Goal: Task Accomplishment & Management: Manage account settings

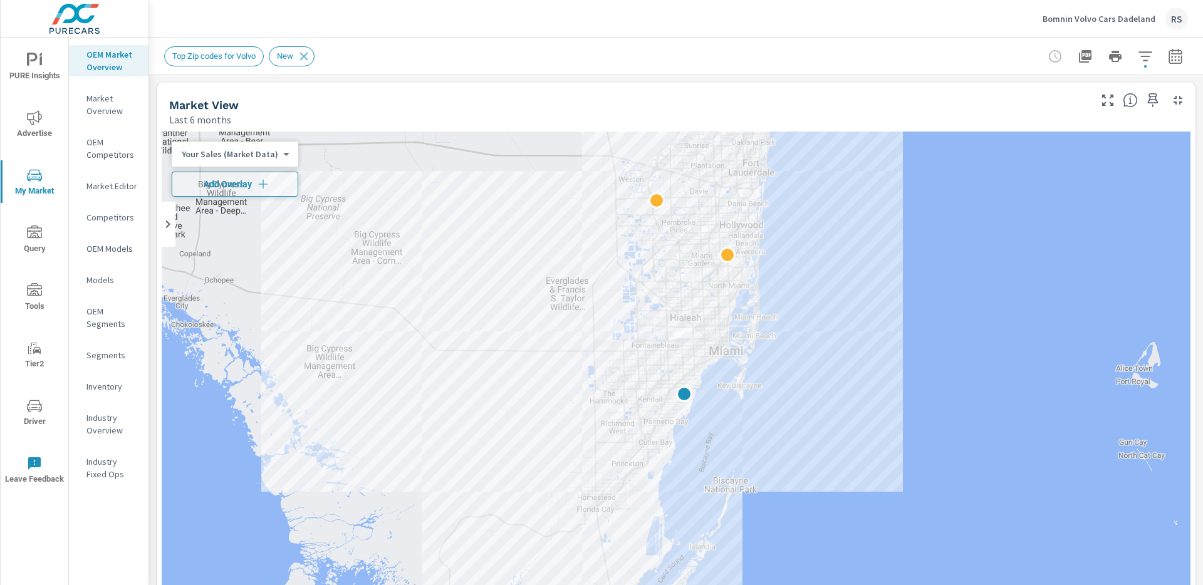
drag, startPoint x: 0, startPoint y: 0, endPoint x: 1116, endPoint y: 21, distance: 1116.3
click at [1116, 20] on p "Bomnin Volvo Cars Dadeland" at bounding box center [1099, 18] width 113 height 11
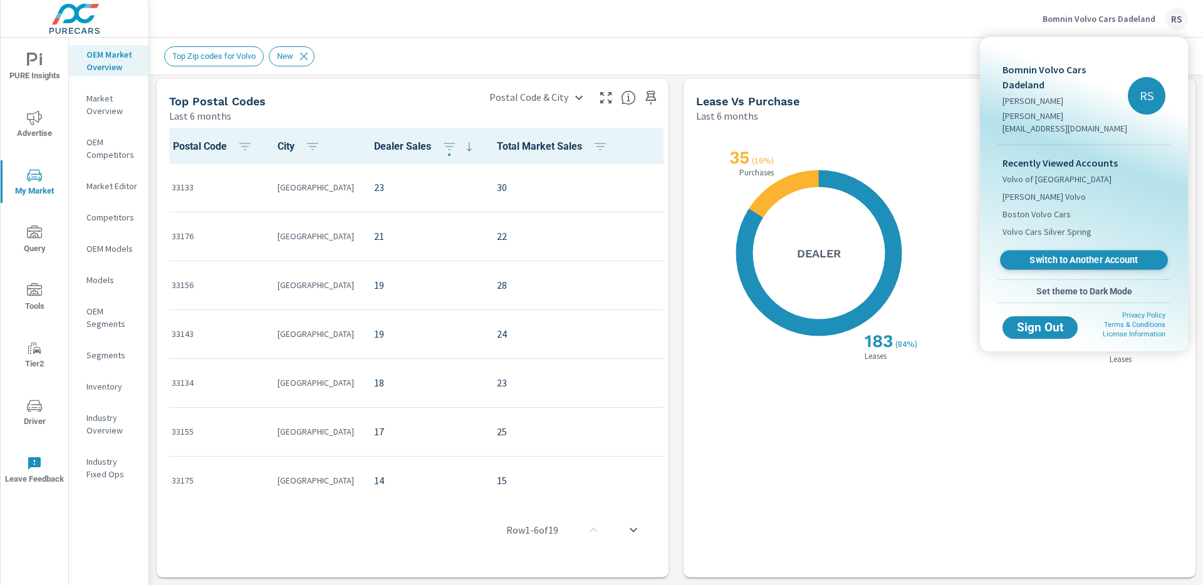
click at [1085, 254] on span "Switch to Another Account" at bounding box center [1084, 260] width 154 height 12
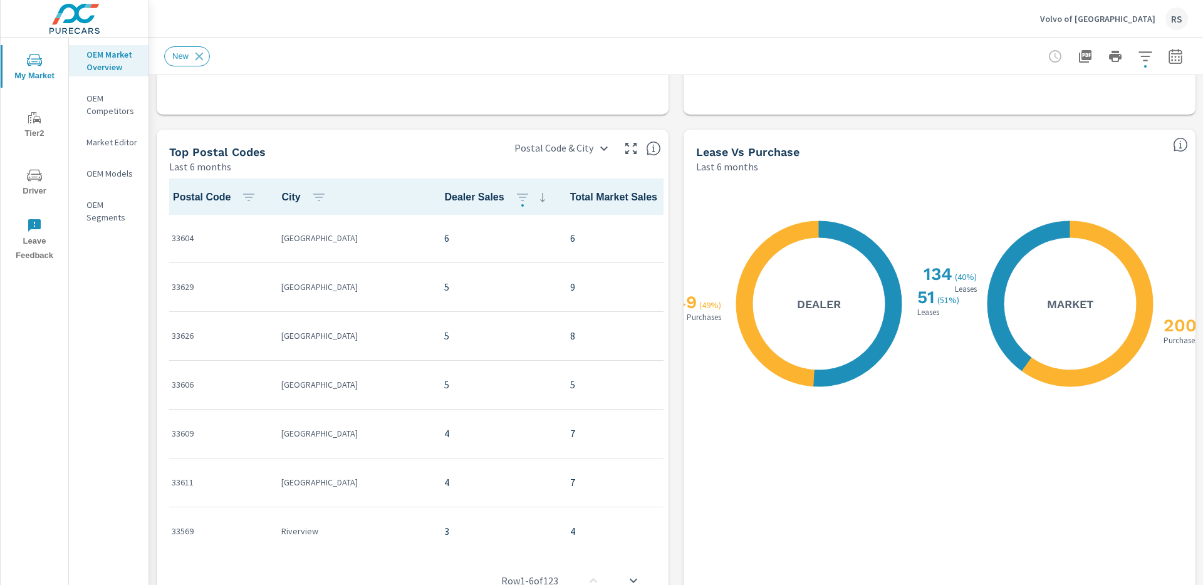
scroll to position [1131, 0]
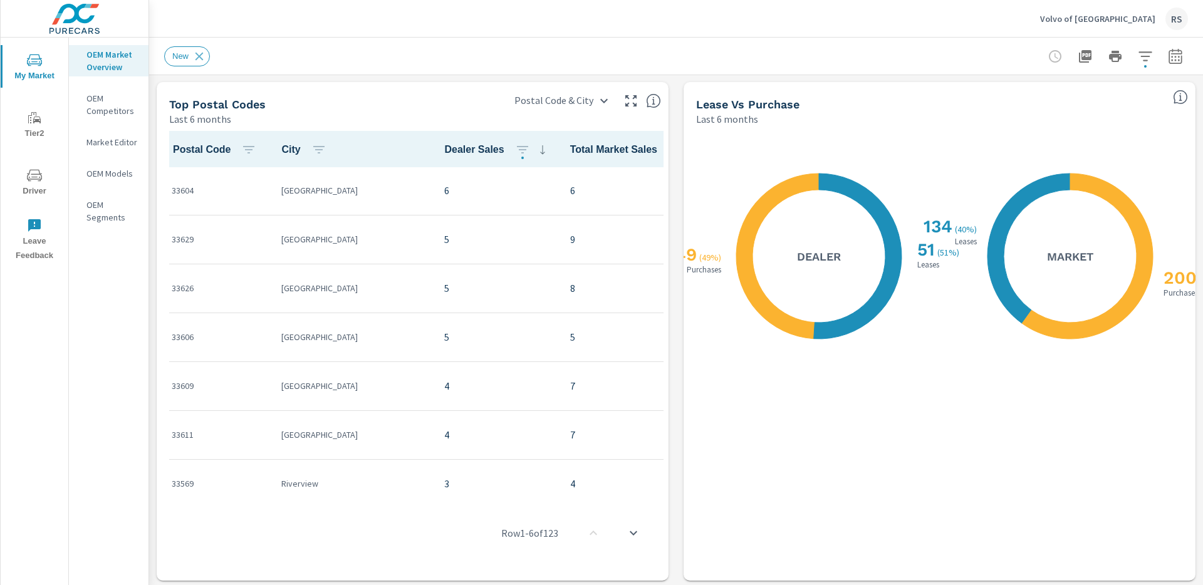
click at [1138, 17] on p "Volvo of Tampa" at bounding box center [1097, 18] width 115 height 11
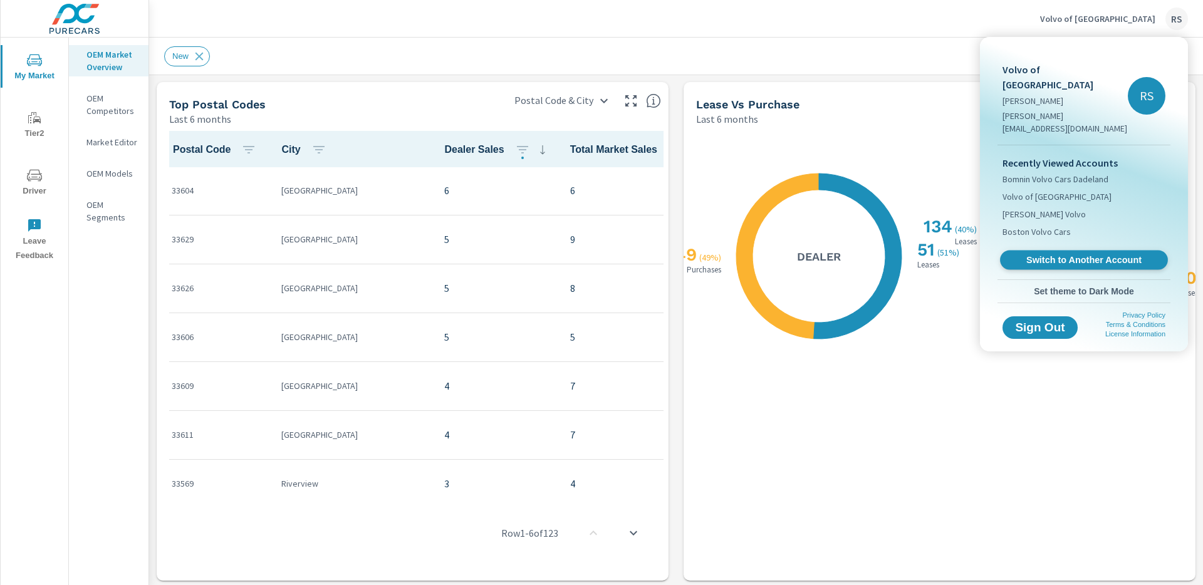
click at [1093, 254] on span "Switch to Another Account" at bounding box center [1084, 260] width 154 height 12
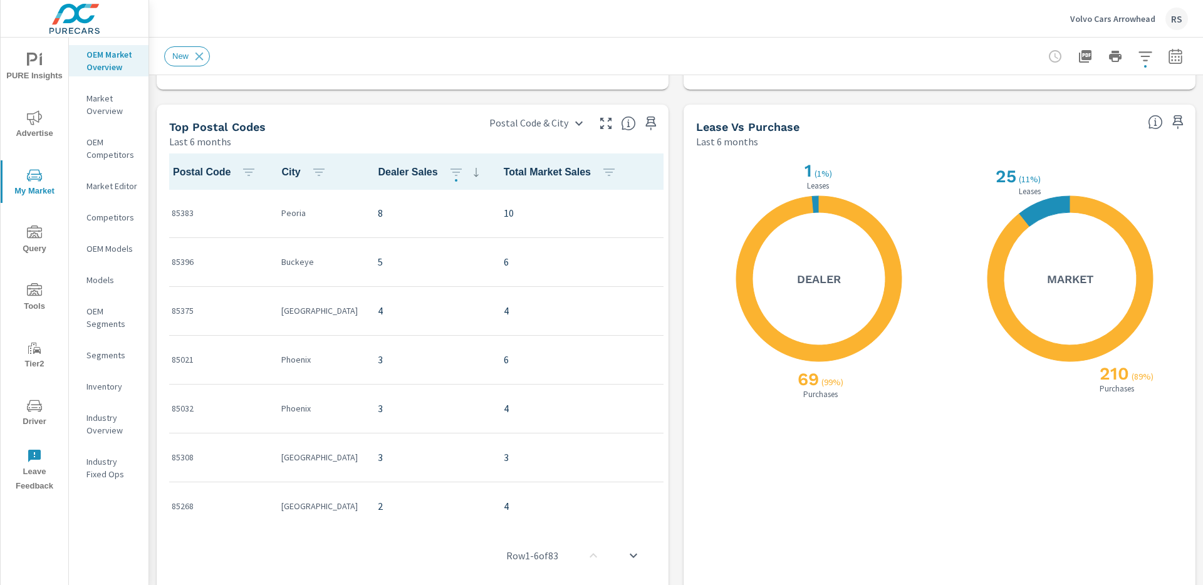
scroll to position [1120, 0]
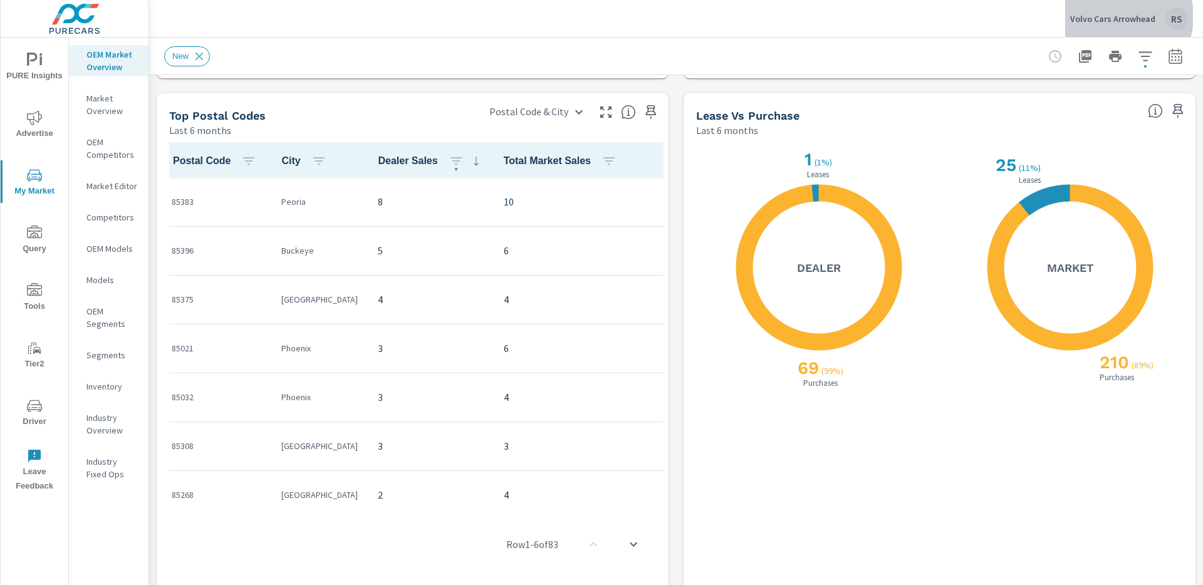
click at [1118, 16] on p "Volvo Cars Arrowhead" at bounding box center [1112, 18] width 85 height 11
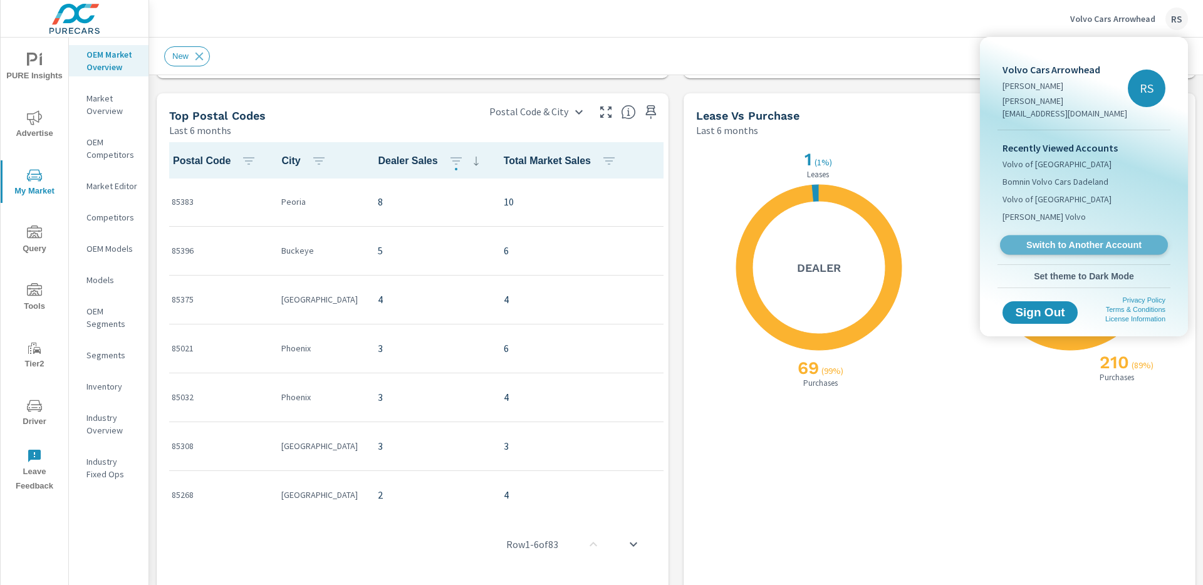
click at [1071, 239] on span "Switch to Another Account" at bounding box center [1084, 245] width 154 height 12
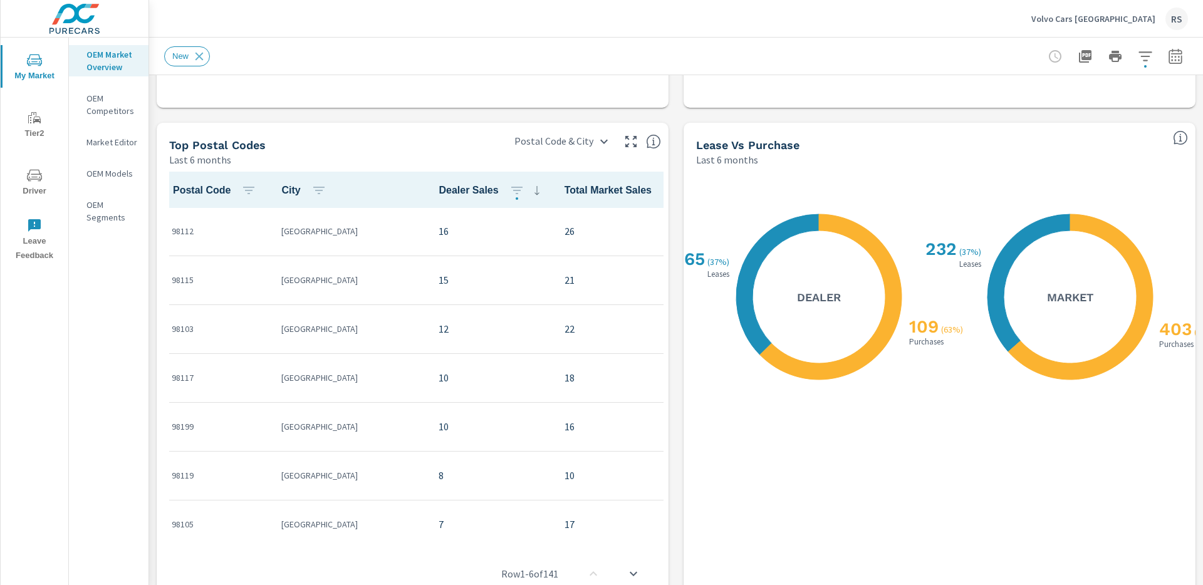
scroll to position [1129, 0]
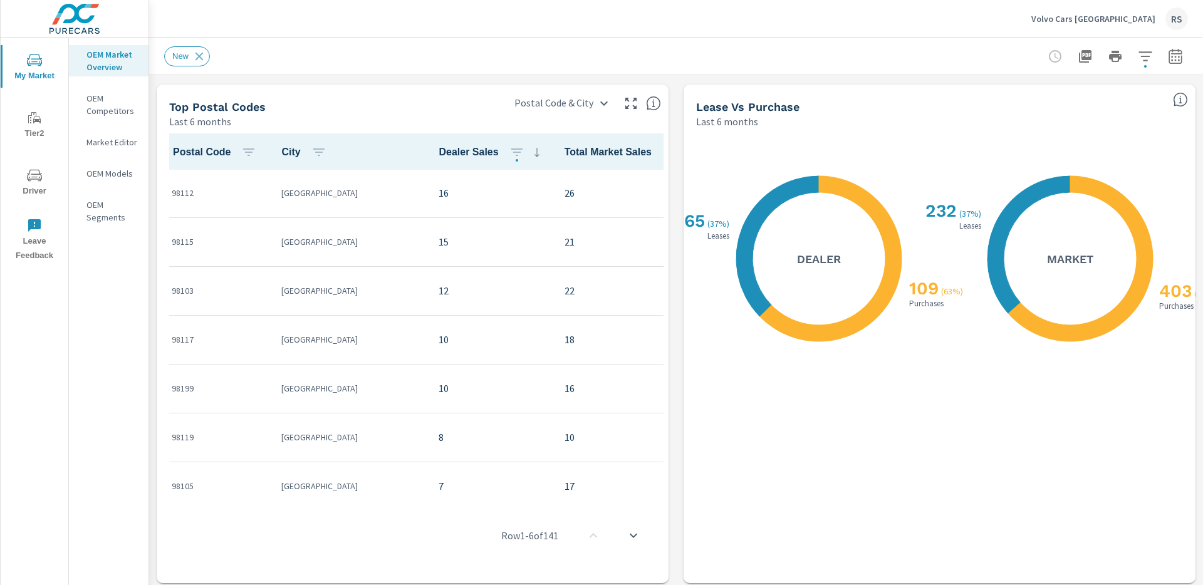
click at [1124, 19] on p "Volvo Cars Seattle" at bounding box center [1093, 18] width 124 height 11
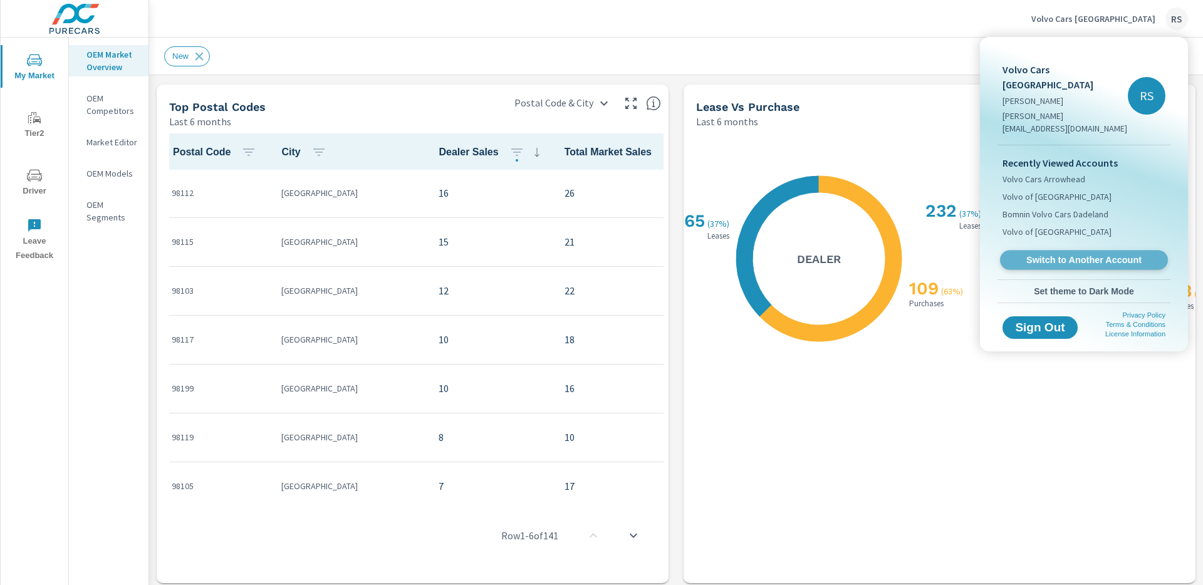
click at [1115, 254] on span "Switch to Another Account" at bounding box center [1084, 260] width 154 height 12
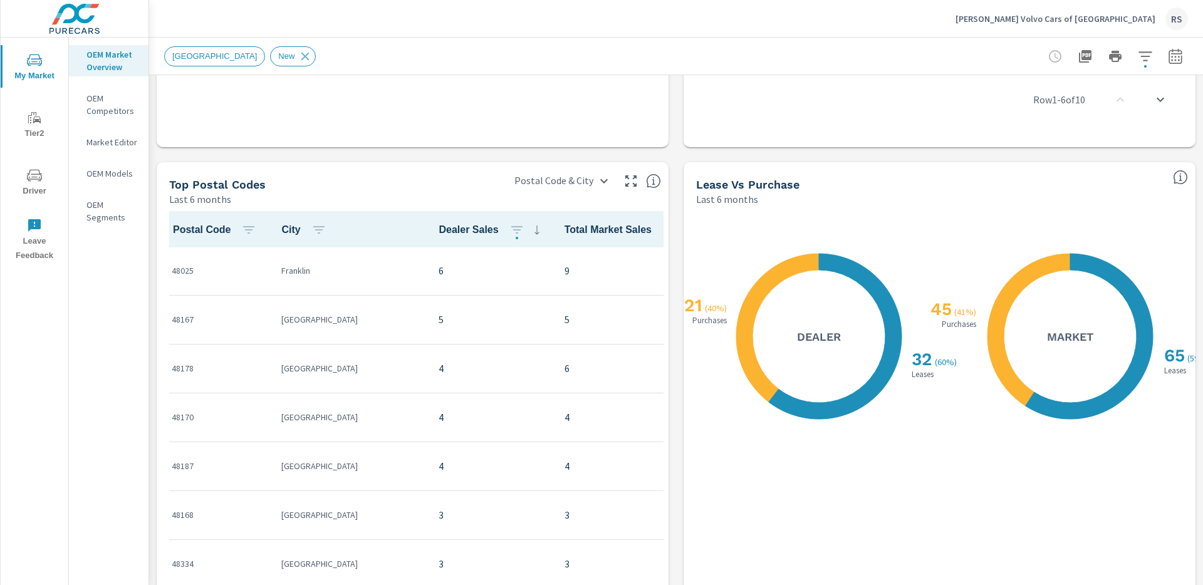
scroll to position [1134, 0]
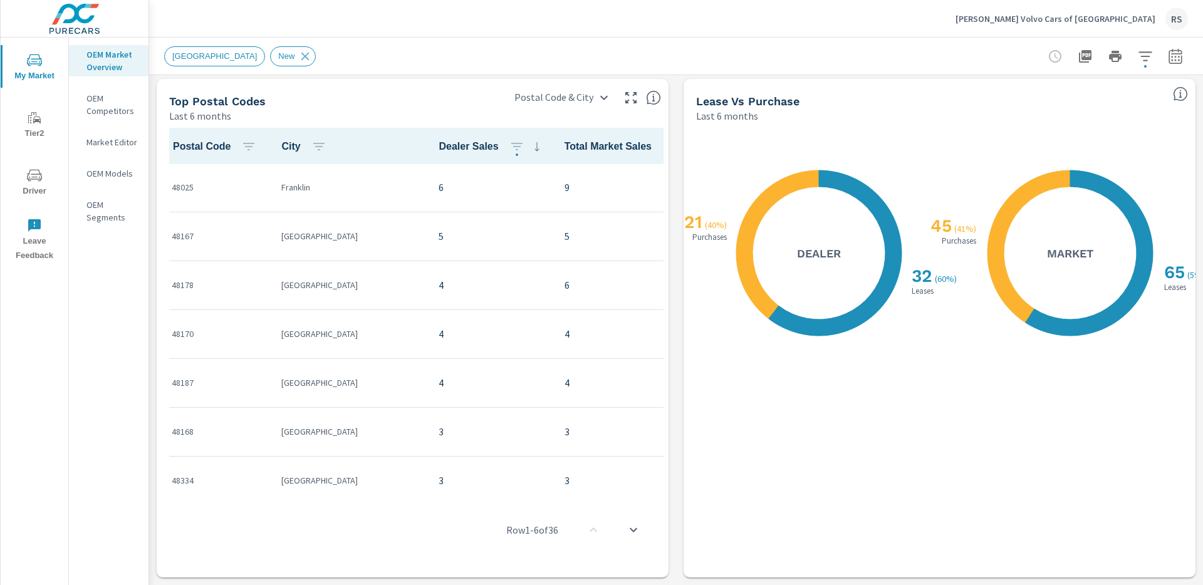
click at [1135, 19] on p "[PERSON_NAME] Volvo Cars of [GEOGRAPHIC_DATA]" at bounding box center [1056, 18] width 200 height 11
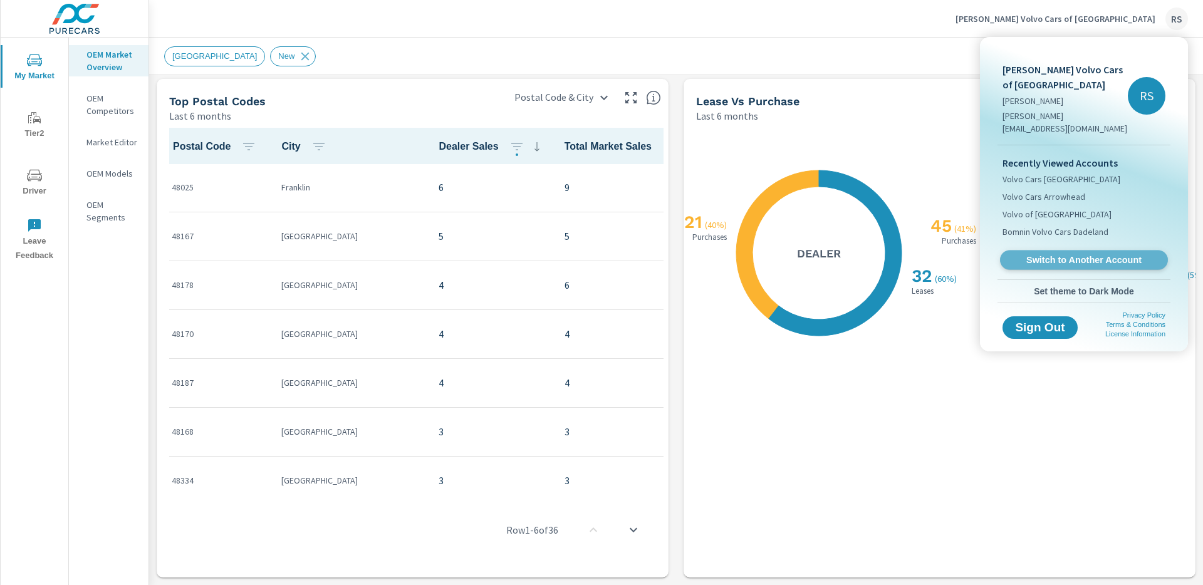
click at [1095, 254] on span "Switch to Another Account" at bounding box center [1084, 260] width 154 height 12
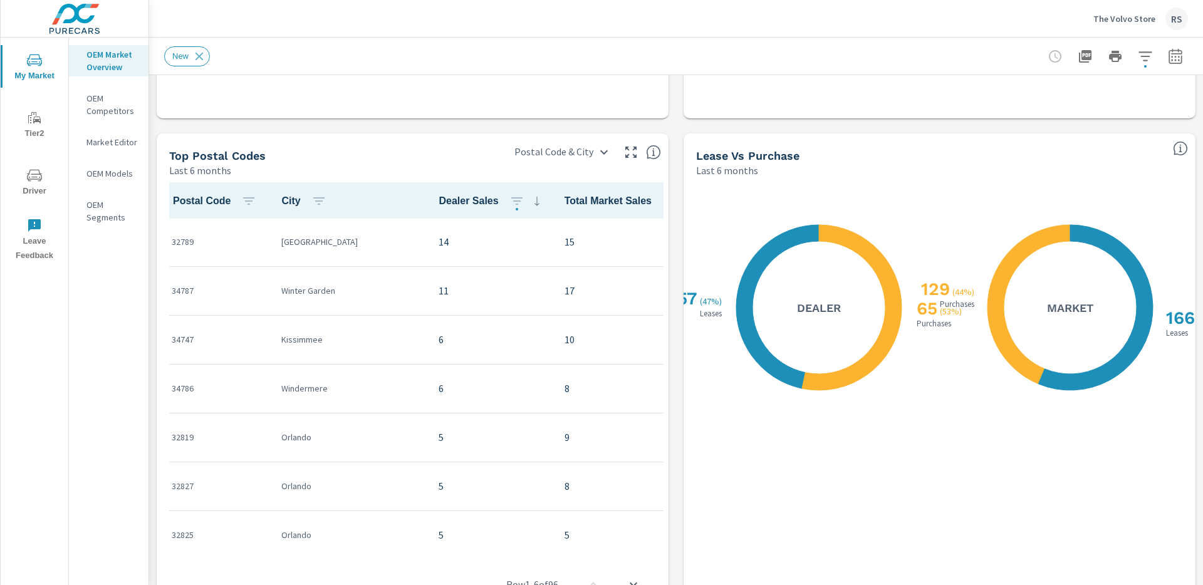
scroll to position [1082, 0]
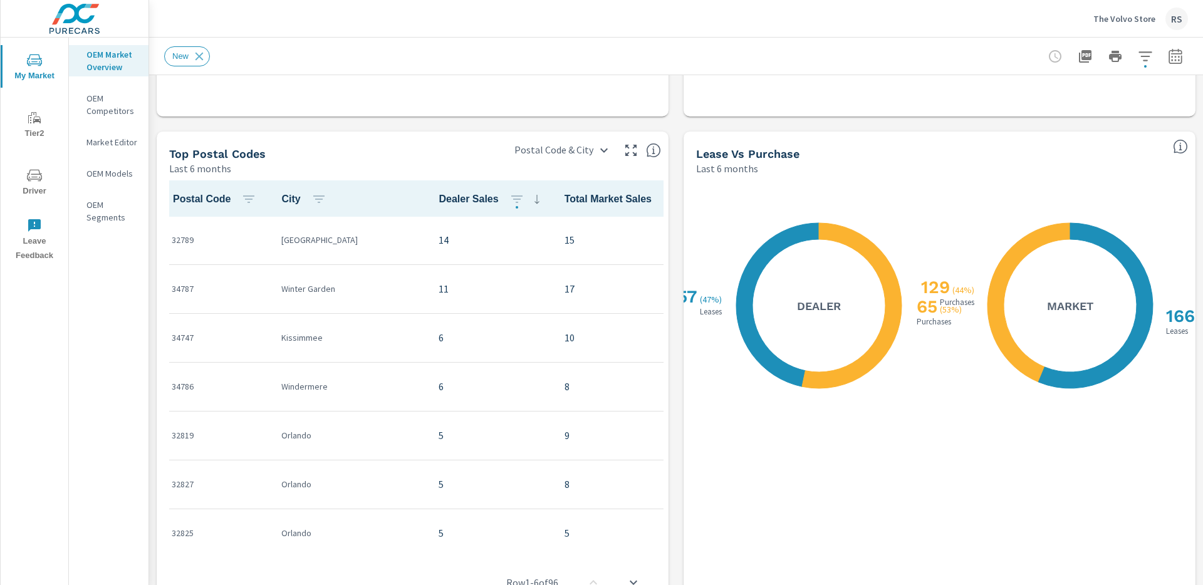
click at [1125, 21] on p "The Volvo Store" at bounding box center [1125, 18] width 62 height 11
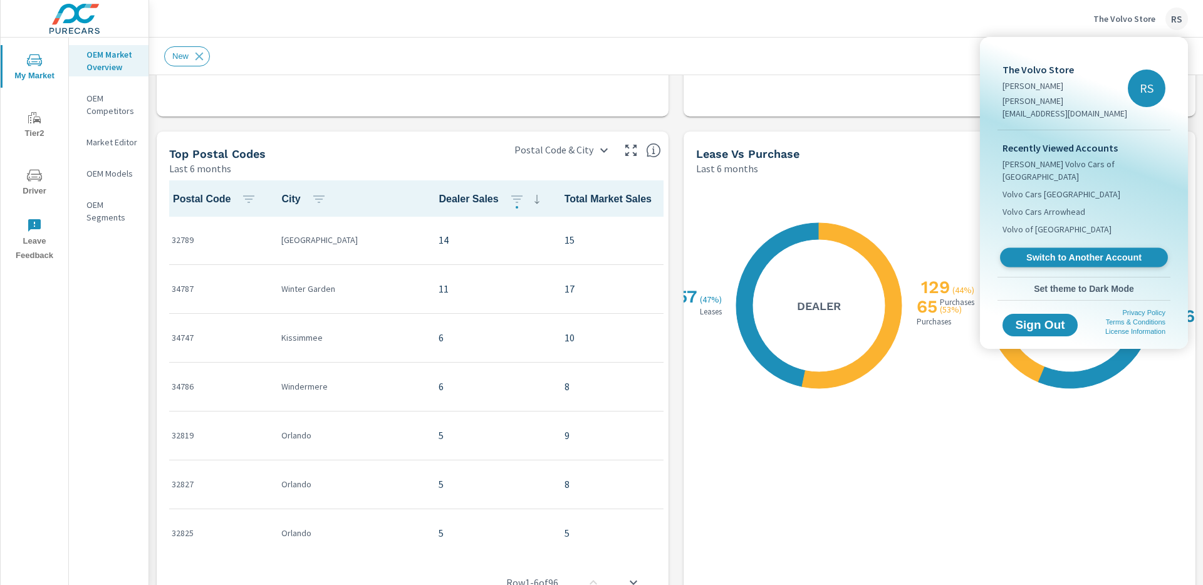
click at [1089, 252] on span "Switch to Another Account" at bounding box center [1084, 258] width 154 height 12
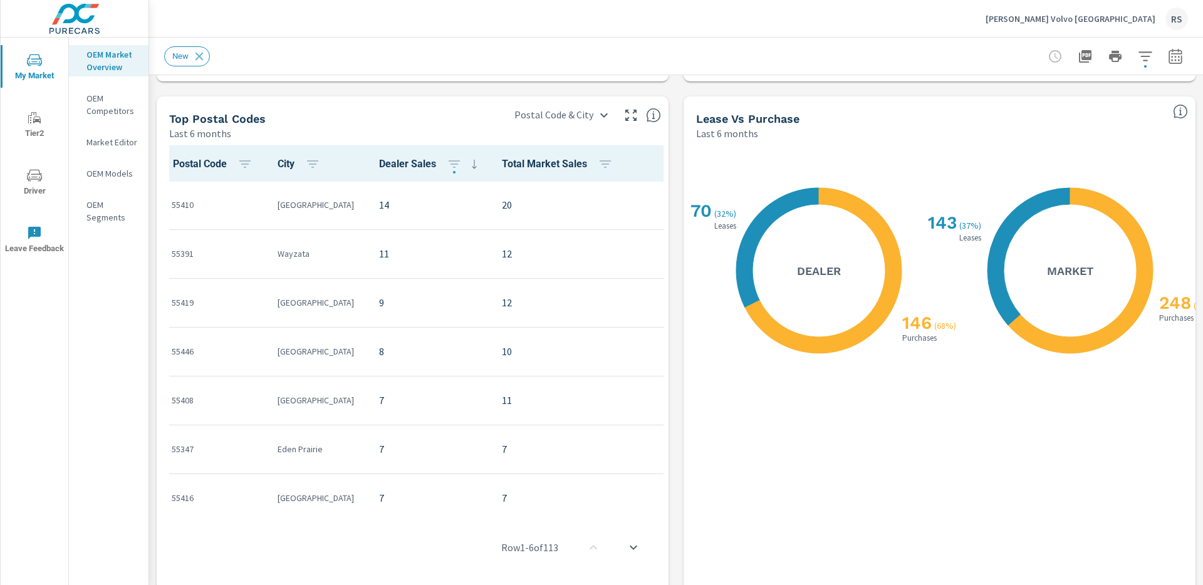
scroll to position [1134, 0]
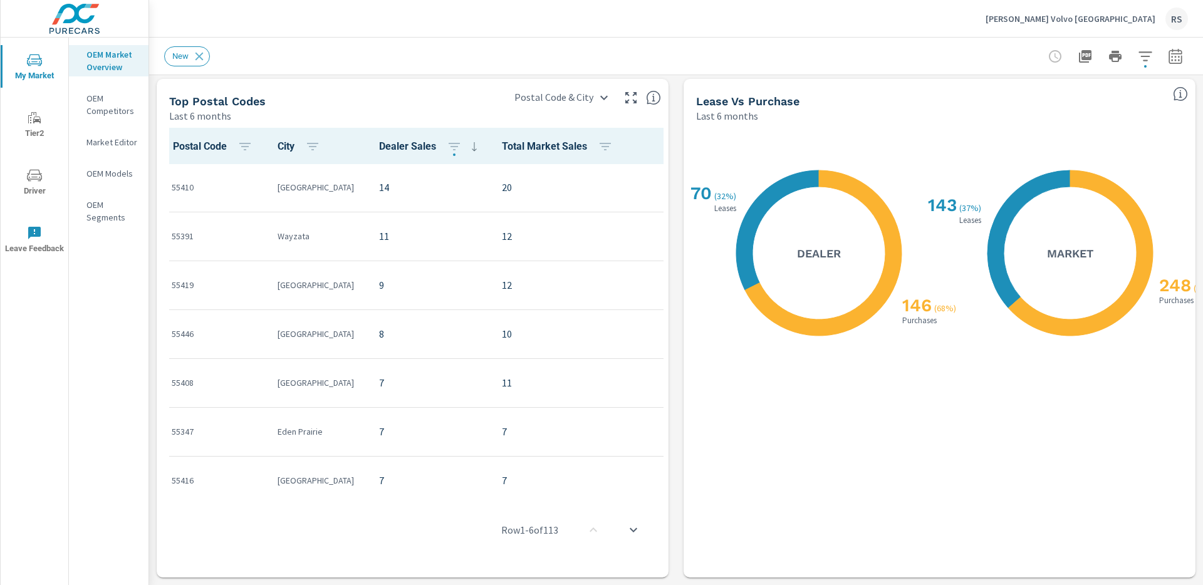
click at [1097, 22] on p "[PERSON_NAME] Volvo [GEOGRAPHIC_DATA]" at bounding box center [1071, 18] width 170 height 11
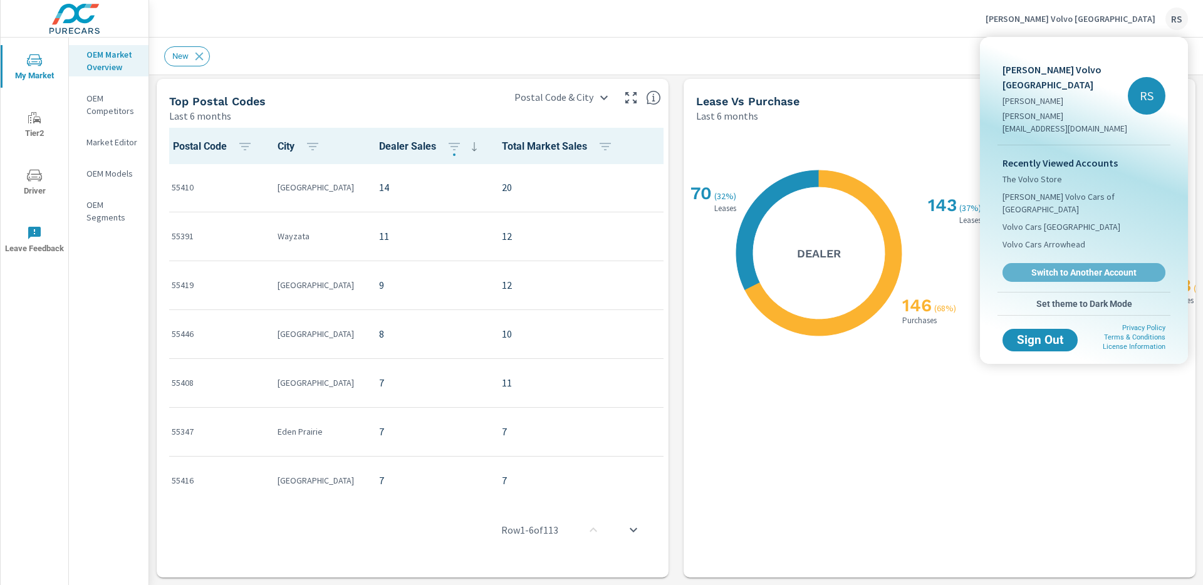
click at [1066, 267] on span "Switch to Another Account" at bounding box center [1084, 272] width 149 height 11
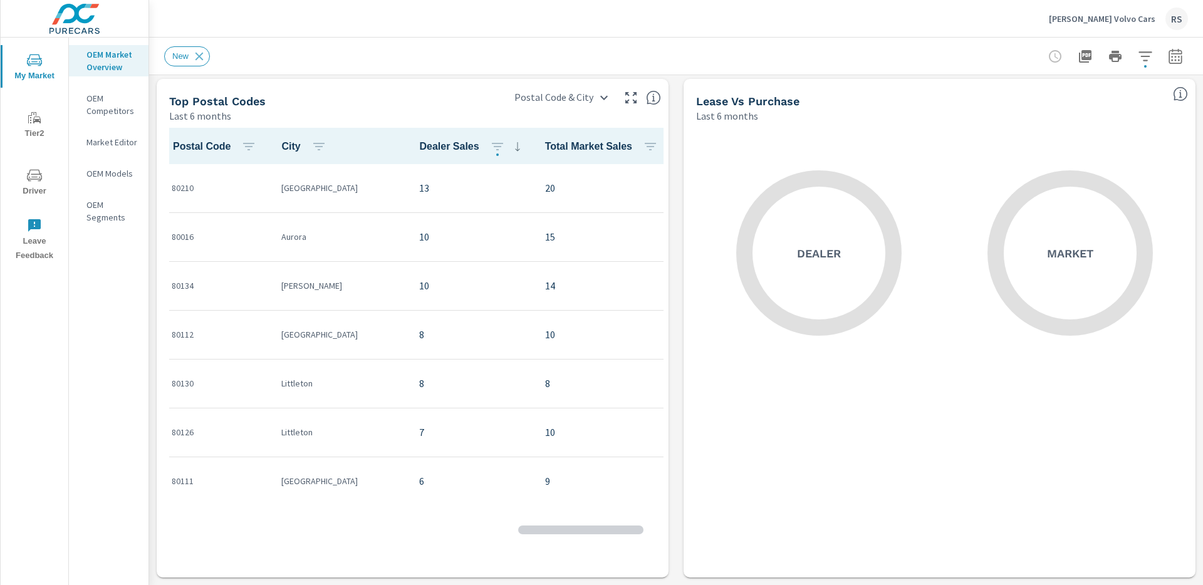
scroll to position [1, 0]
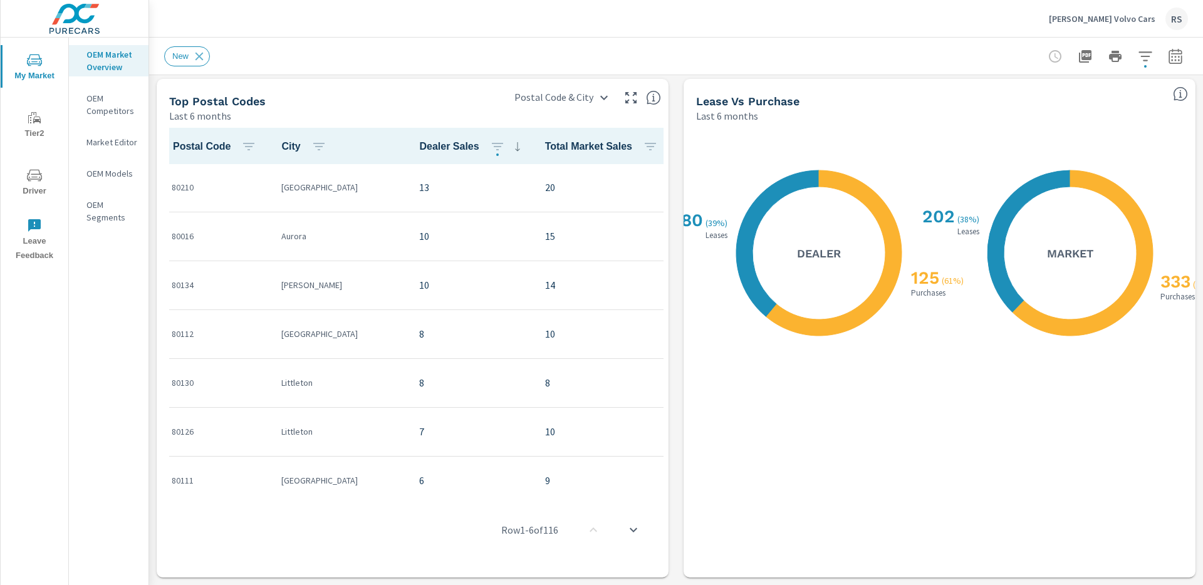
click at [1120, 22] on p "[PERSON_NAME] Volvo Cars" at bounding box center [1102, 18] width 107 height 11
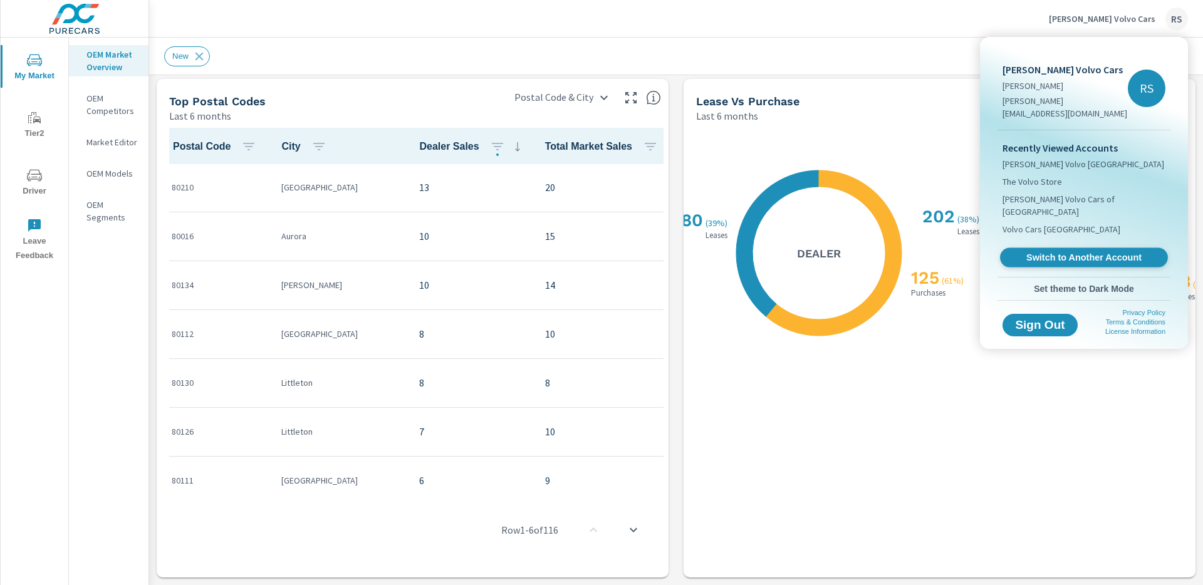
click at [1063, 252] on span "Switch to Another Account" at bounding box center [1084, 258] width 154 height 12
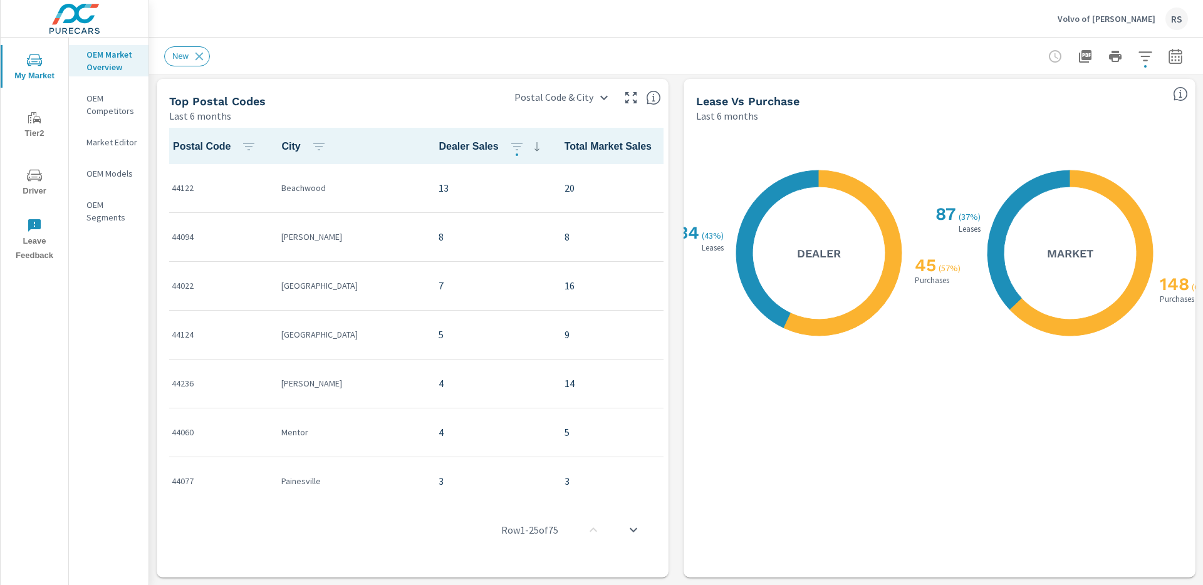
scroll to position [1, 0]
click at [1123, 18] on p "Volvo of [PERSON_NAME]" at bounding box center [1107, 18] width 98 height 11
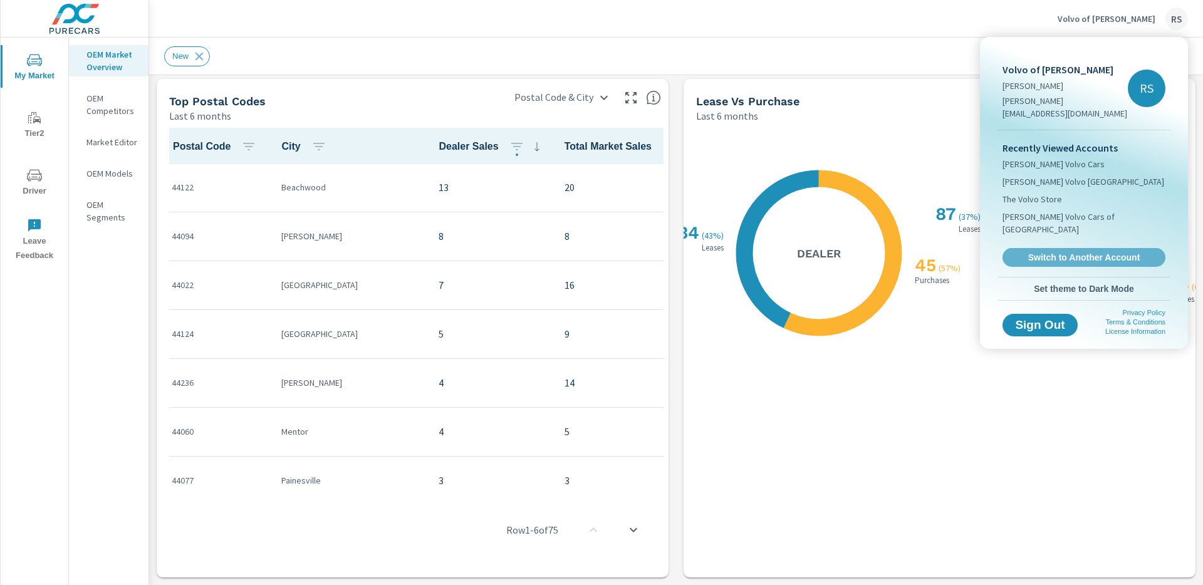
click at [1109, 252] on span "Switch to Another Account" at bounding box center [1084, 257] width 149 height 11
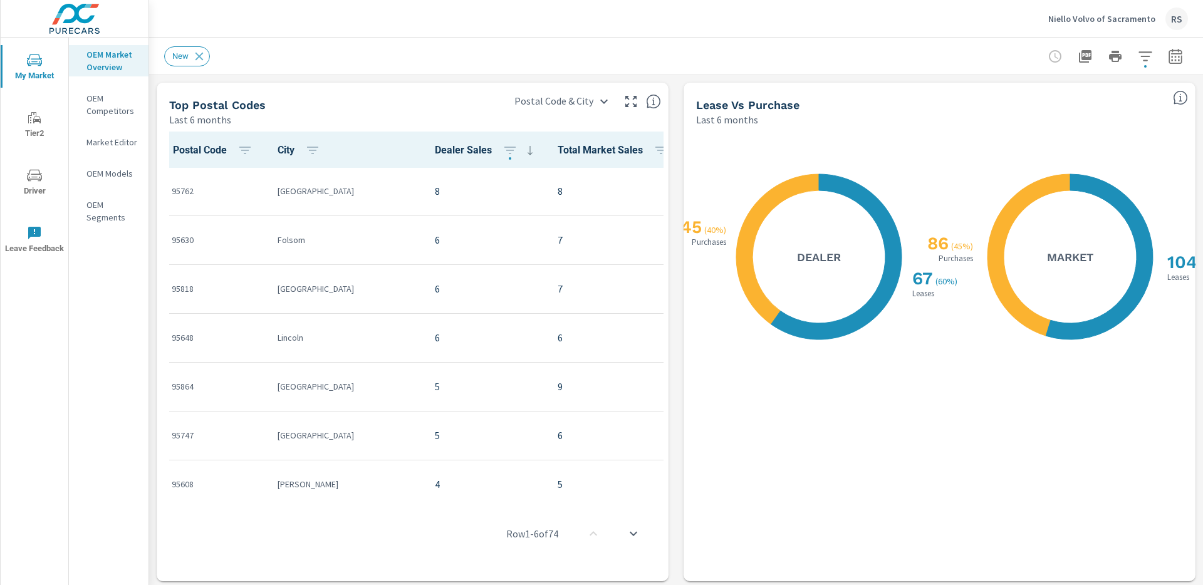
scroll to position [1134, 0]
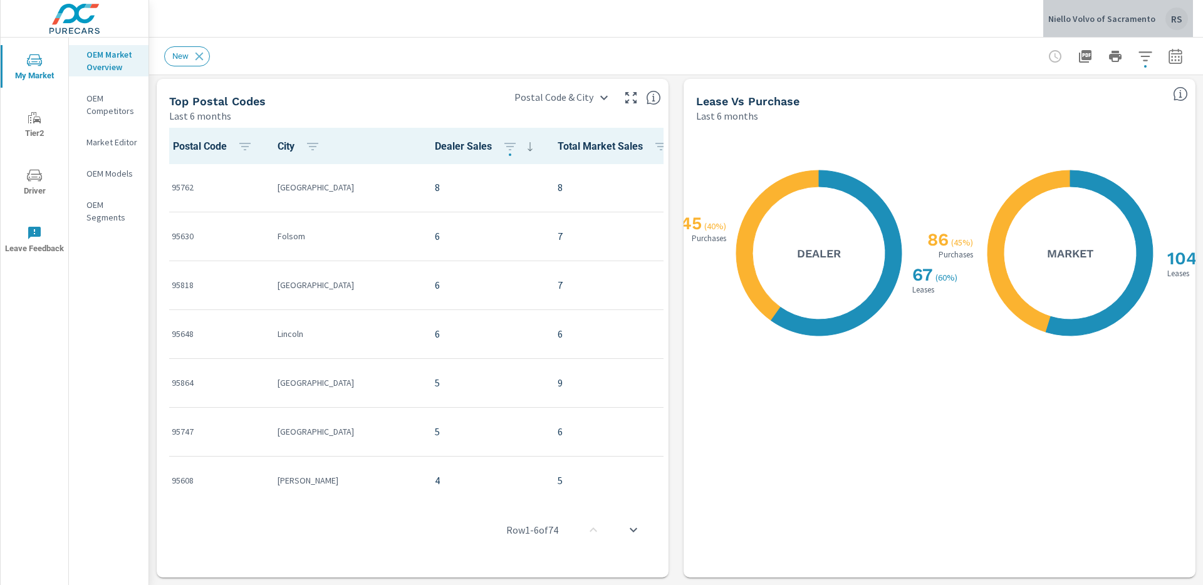
click at [1134, 21] on p "Niello Volvo of Sacramento" at bounding box center [1101, 18] width 107 height 11
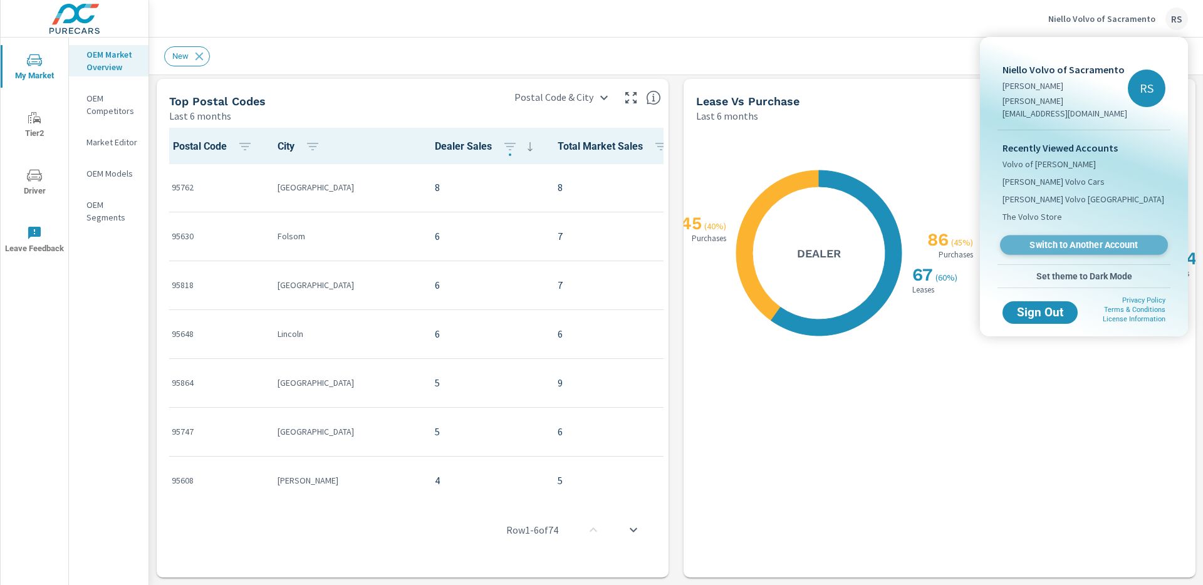
click at [1097, 239] on span "Switch to Another Account" at bounding box center [1084, 245] width 154 height 12
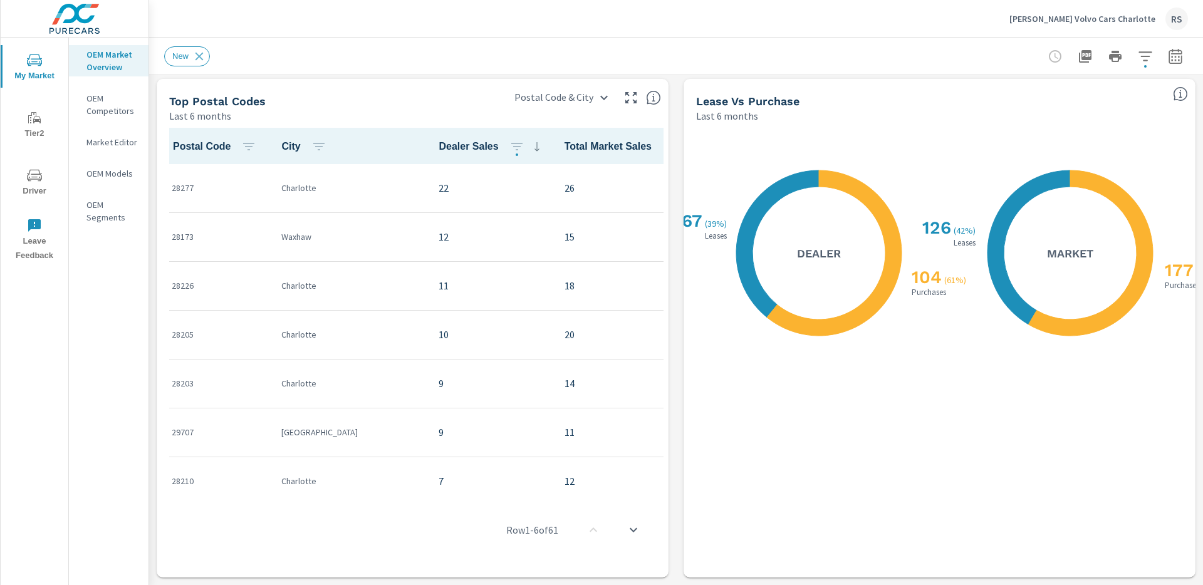
scroll to position [1, 0]
click at [1126, 11] on div "Johnson Volvo Cars Charlotte RS" at bounding box center [1099, 19] width 179 height 23
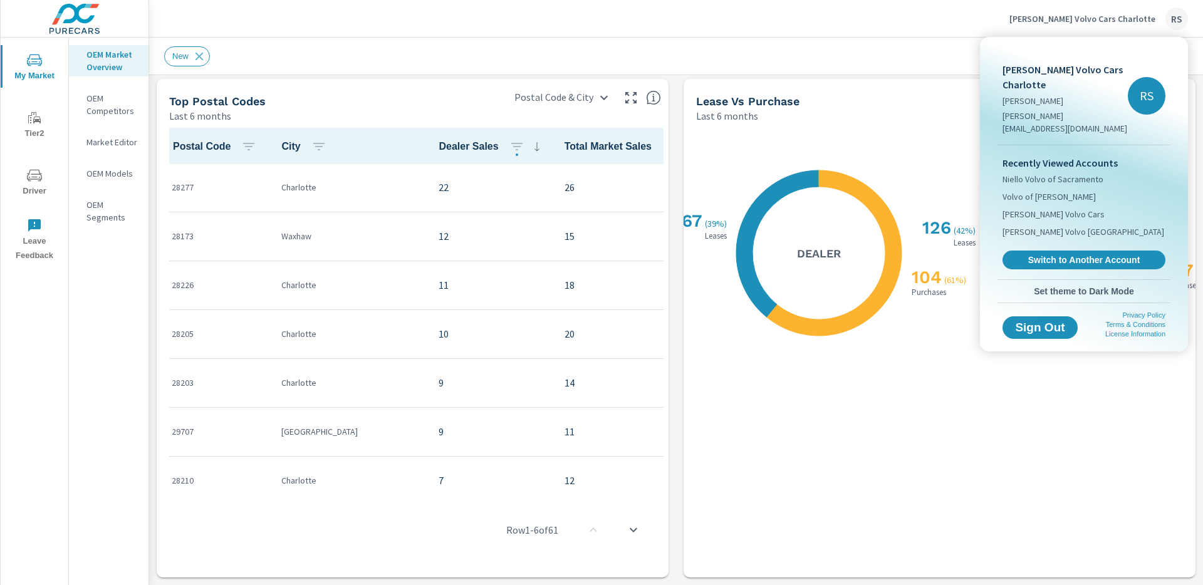
click at [1108, 254] on span "Switch to Another Account" at bounding box center [1084, 259] width 149 height 11
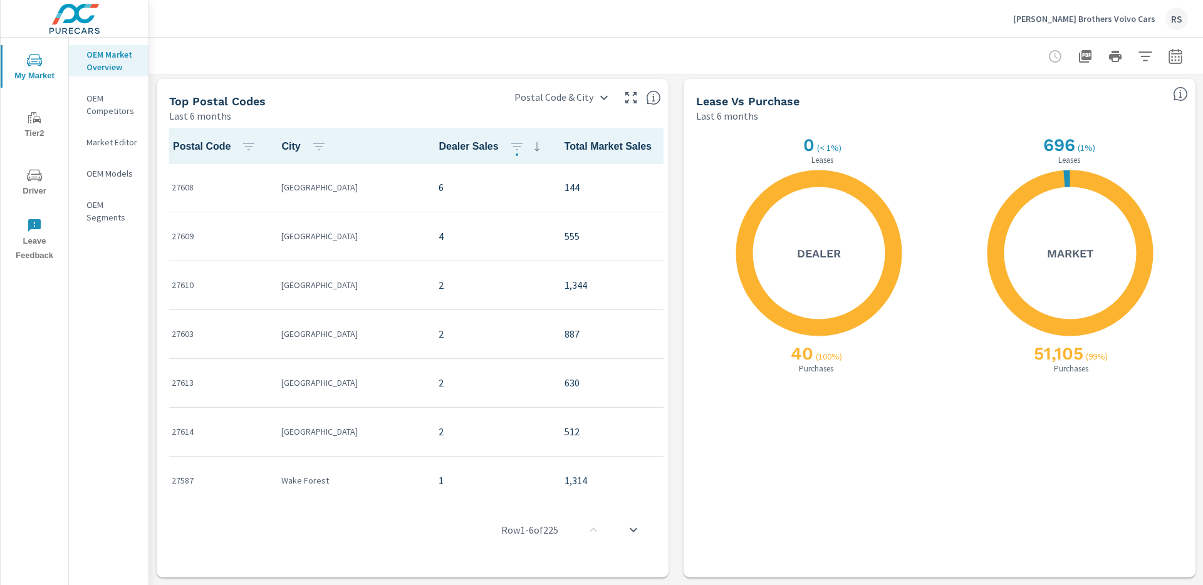
scroll to position [1, 0]
click at [1117, 14] on p "Weaver Brothers Volvo Cars" at bounding box center [1084, 18] width 142 height 11
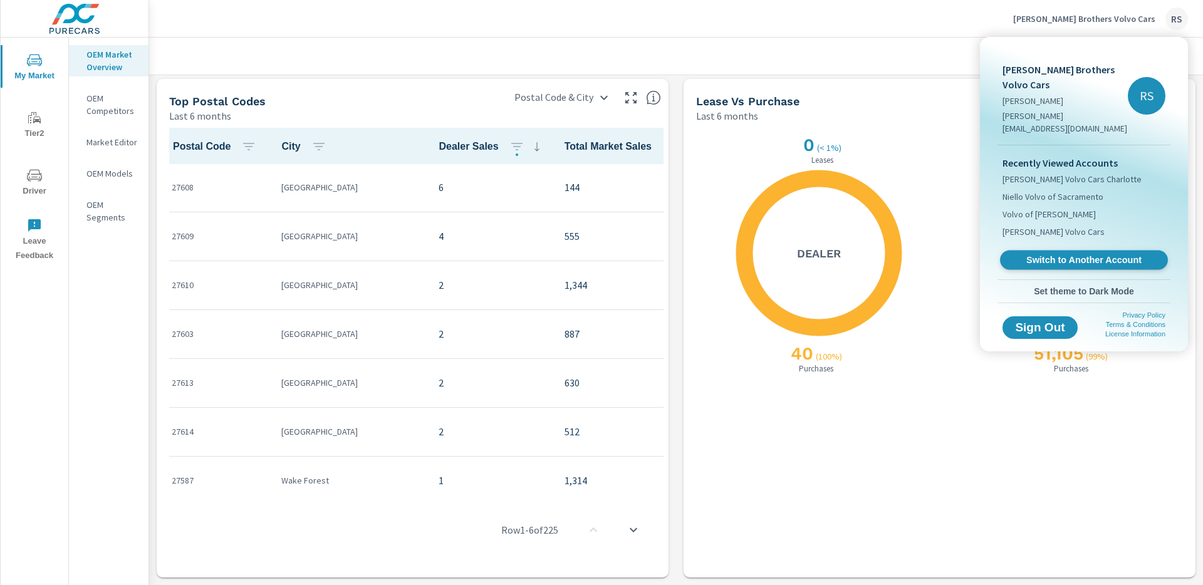
click at [1063, 254] on span "Switch to Another Account" at bounding box center [1084, 260] width 154 height 12
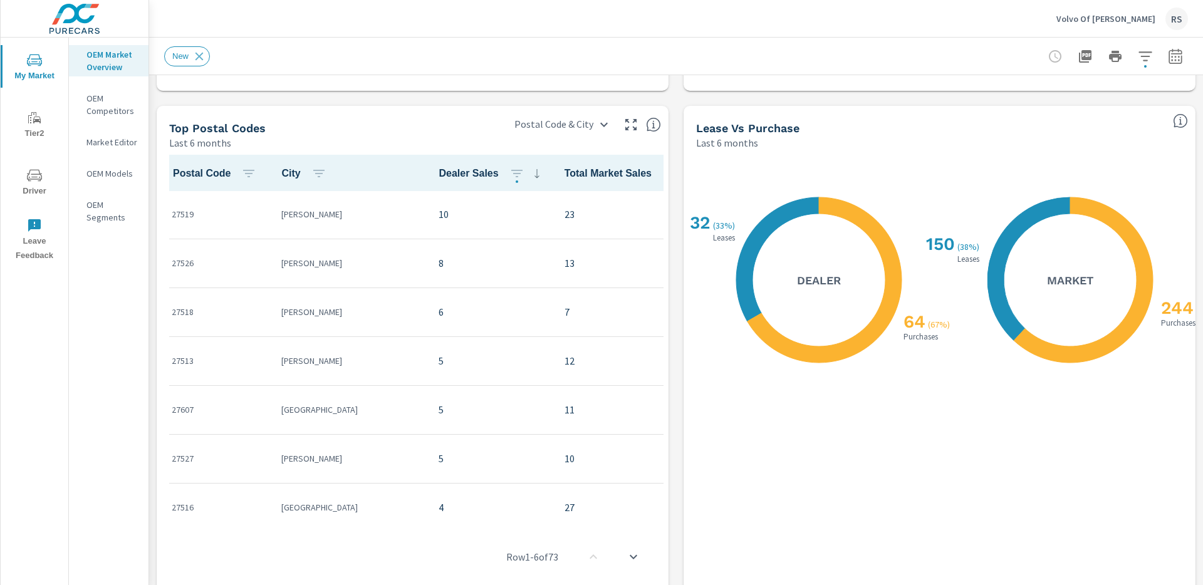
scroll to position [1111, 0]
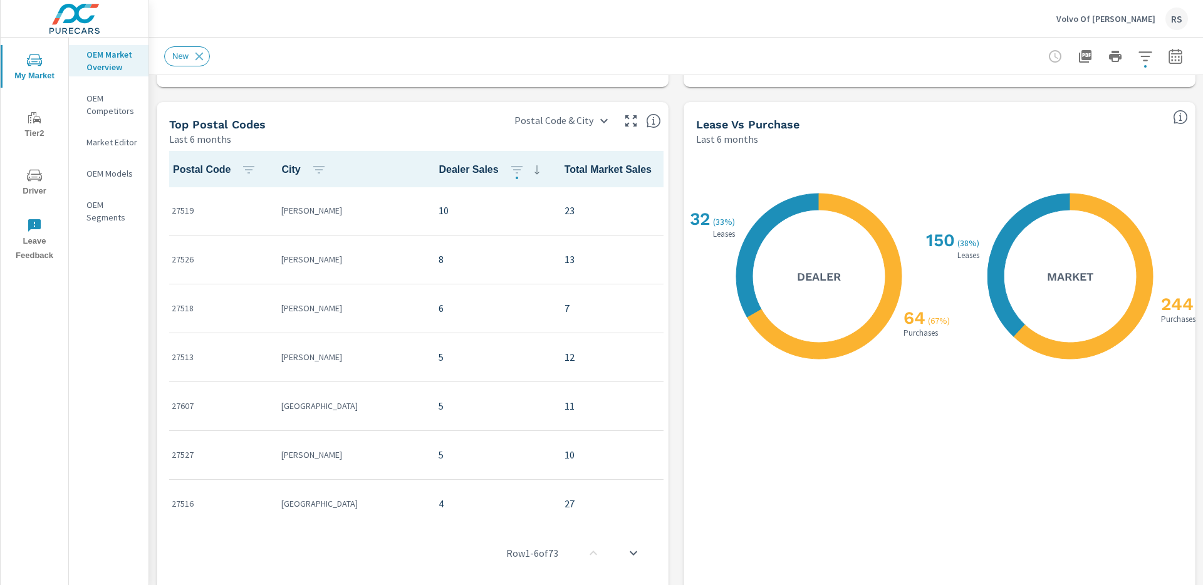
click at [1132, 24] on div "Volvo Of Cary RS" at bounding box center [1123, 19] width 132 height 23
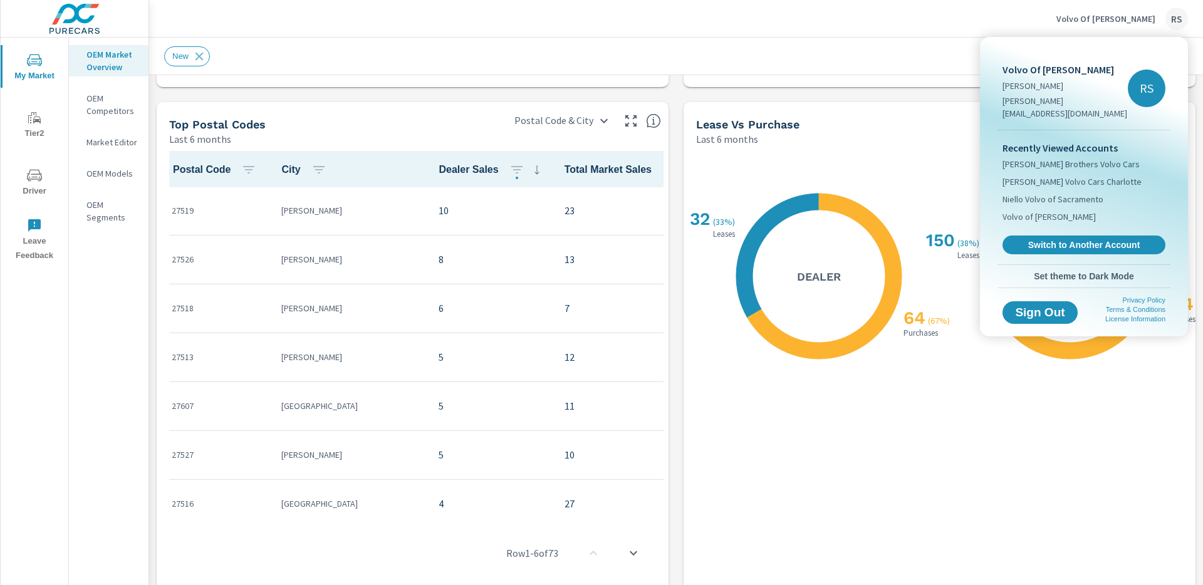
click at [1058, 239] on span "Switch to Another Account" at bounding box center [1084, 244] width 149 height 11
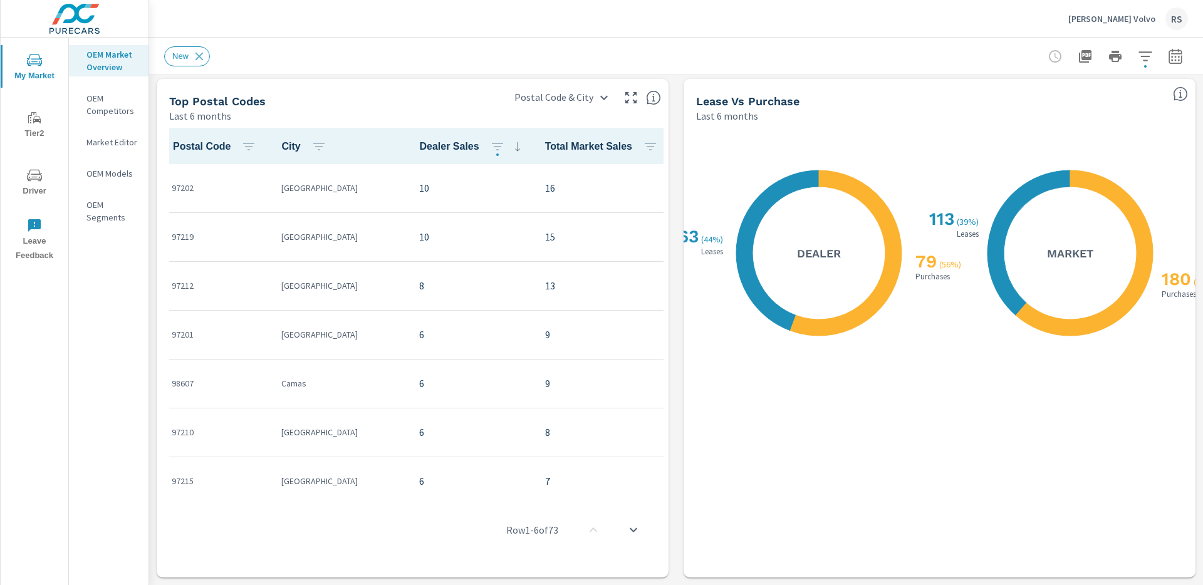
scroll to position [1, 0]
click at [1140, 19] on p "[PERSON_NAME] Volvo" at bounding box center [1111, 18] width 87 height 11
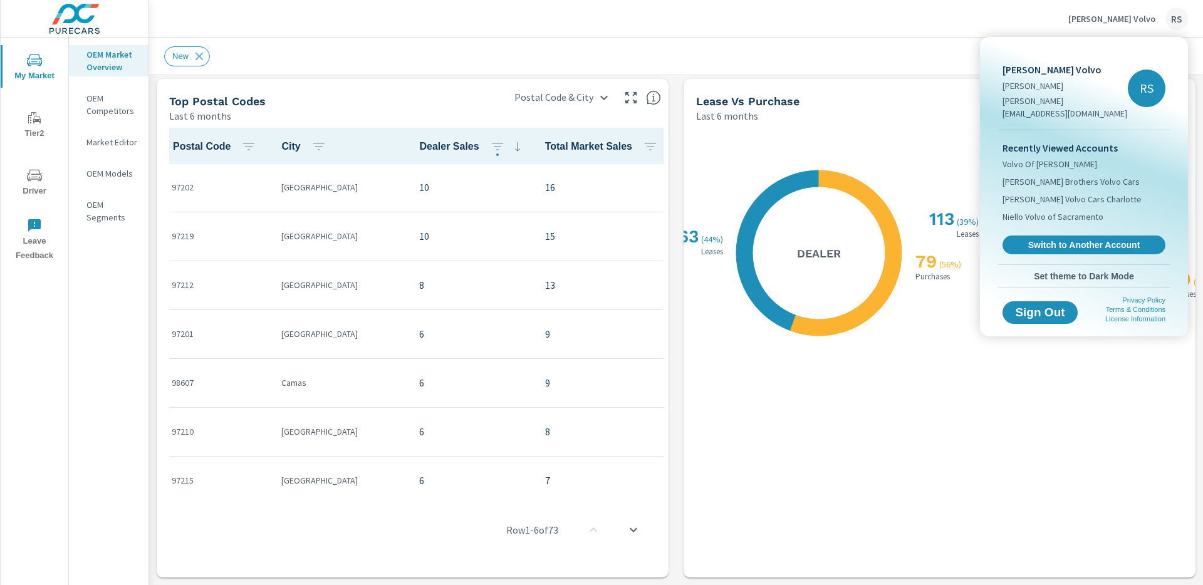
click at [1057, 239] on span "Switch to Another Account" at bounding box center [1084, 244] width 149 height 11
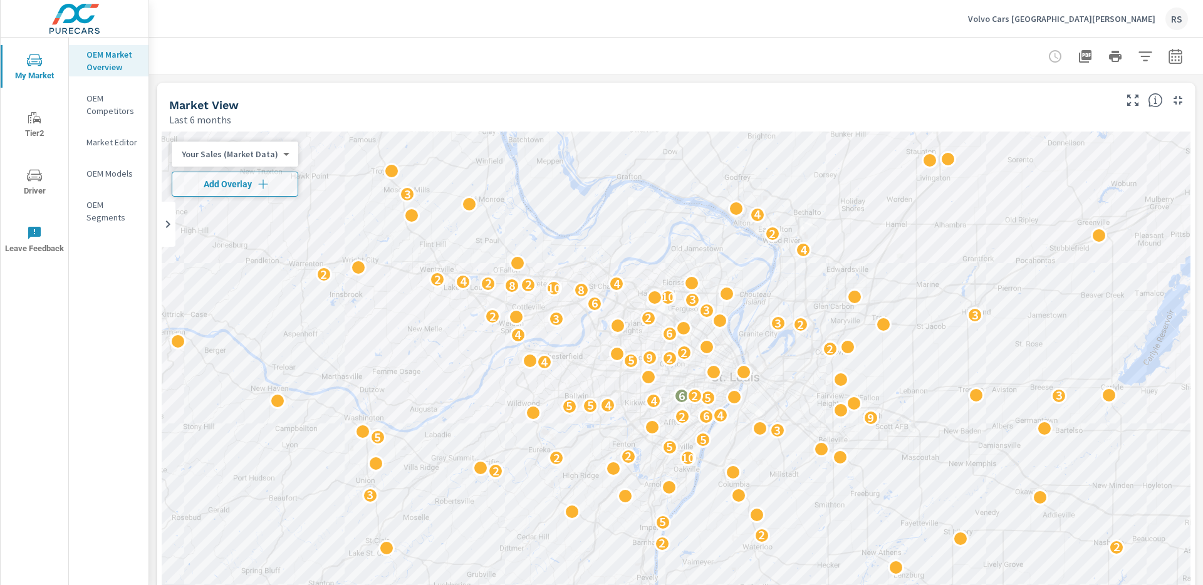
click at [1102, 16] on p "Volvo Cars St. Louis" at bounding box center [1061, 18] width 187 height 11
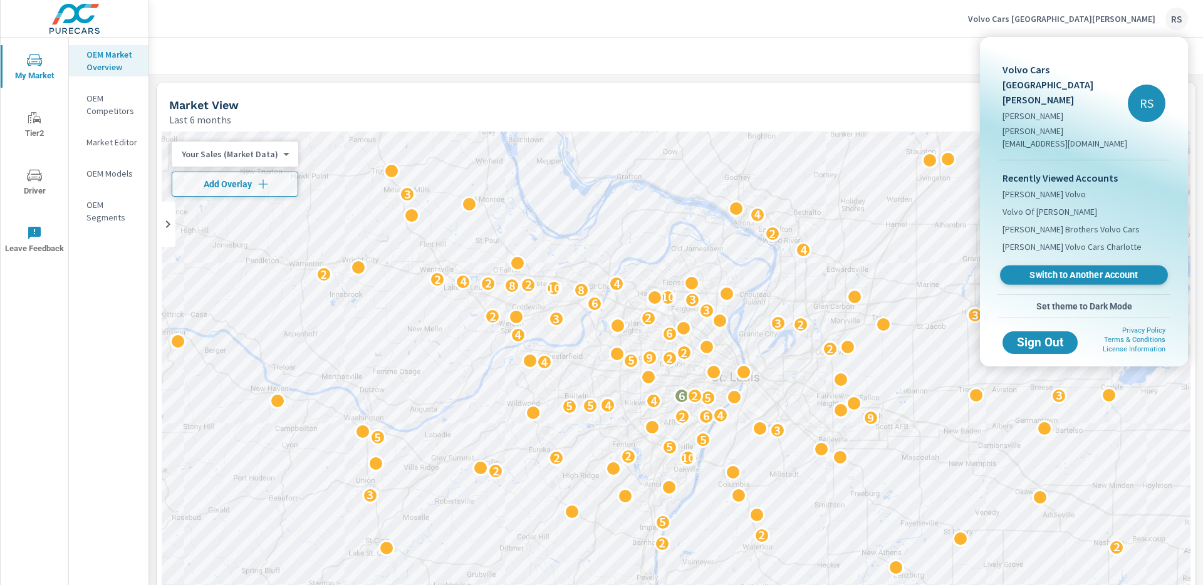
click at [1088, 269] on span "Switch to Another Account" at bounding box center [1084, 275] width 154 height 12
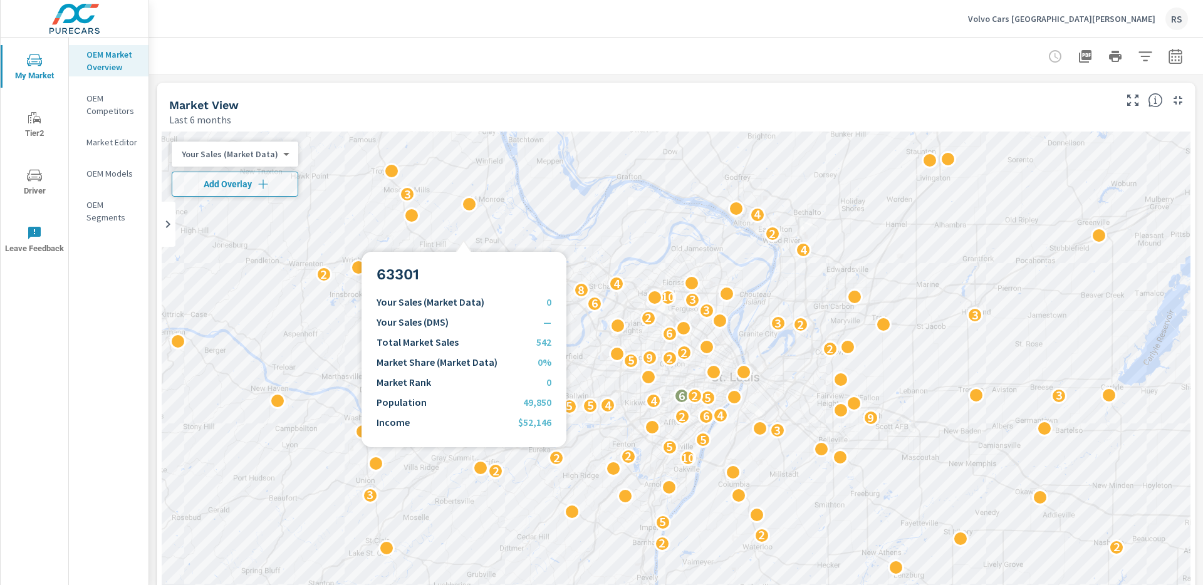
scroll to position [1, 0]
